Goal: Information Seeking & Learning: Learn about a topic

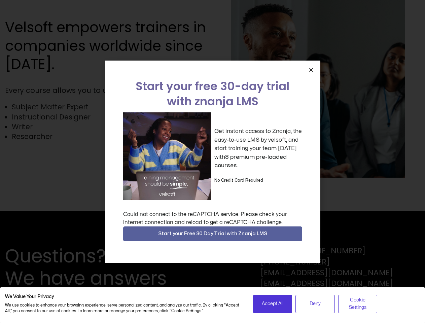
click at [212, 162] on div "Get instant access to Znanja, the easy-to-use LMS by velsoft, and start trainin…" at bounding box center [212, 156] width 179 height 88
click at [311, 70] on icon "Close" at bounding box center [311, 69] width 5 height 5
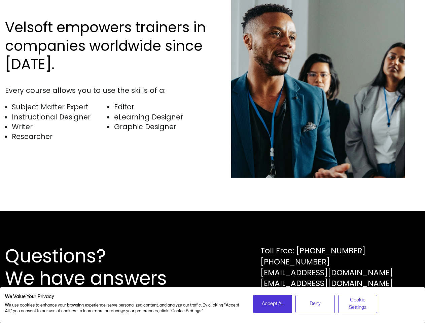
click at [213, 234] on div "Questions? We have answers Toll Free: [PHONE_NUMBER] [PHONE_NUMBER] [EMAIL_ADDR…" at bounding box center [212, 267] width 425 height 112
click at [273, 304] on span "Accept All" at bounding box center [273, 303] width 22 height 7
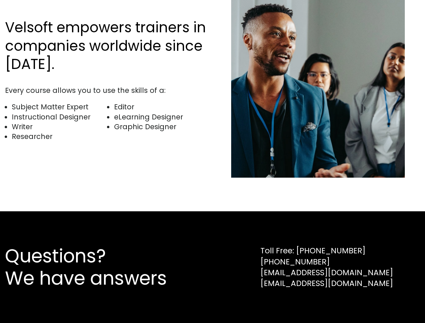
click at [315, 304] on div "Questions? We have answers Toll Free: [PHONE_NUMBER] [PHONE_NUMBER] [EMAIL_ADDR…" at bounding box center [212, 267] width 425 height 112
click at [358, 304] on div "Questions? We have answers Toll Free: [PHONE_NUMBER] [PHONE_NUMBER] [EMAIL_ADDR…" at bounding box center [212, 267] width 425 height 112
